Goal: Check status

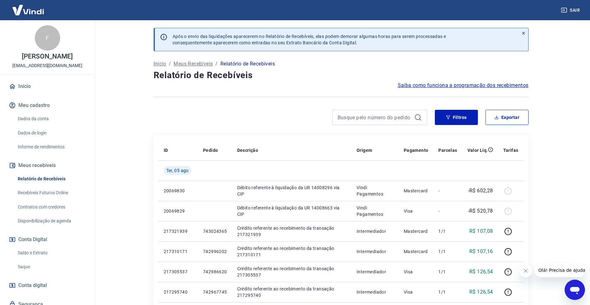
click at [37, 260] on link "Saldo e Extrato" at bounding box center [51, 253] width 72 height 13
